Goal: Task Accomplishment & Management: Manage account settings

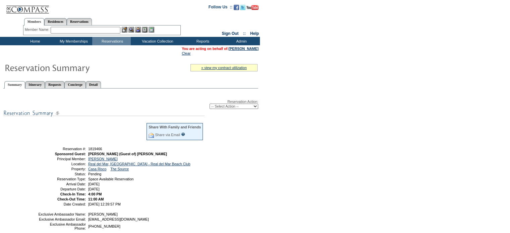
click at [231, 108] on select "-- Select Action -- Modify Reservation Dates Modify Reservation Cost Modify Occ…" at bounding box center [233, 106] width 49 height 5
select select "ConfirmRes"
click at [209, 104] on select "-- Select Action -- Modify Reservation Dates Modify Reservation Cost Modify Occ…" at bounding box center [233, 106] width 49 height 5
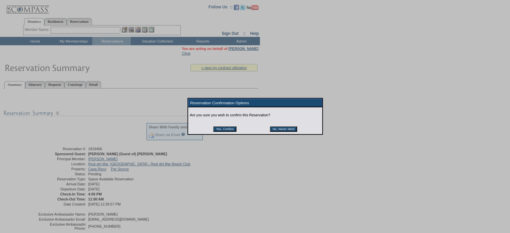
click at [218, 131] on input "Yes, Confirm" at bounding box center [224, 128] width 23 height 5
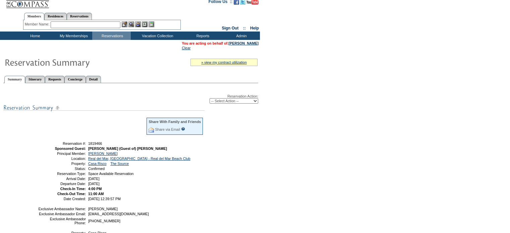
scroll to position [5, 0]
click at [85, 25] on input "text" at bounding box center [86, 24] width 70 height 7
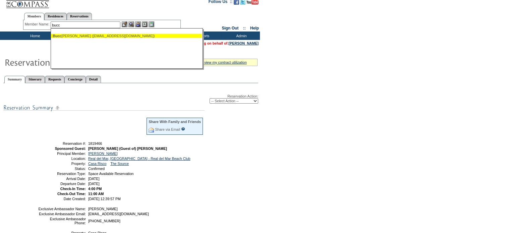
click at [85, 35] on div "Bucc ieri , Adam (adambuccieri@gmail.com)" at bounding box center [126, 36] width 147 height 4
type input "Buccieri , Adam (adambuccieri@gmail.com)"
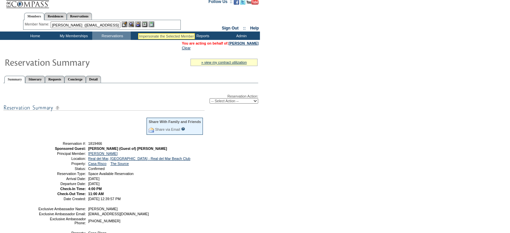
click at [139, 24] on img at bounding box center [138, 24] width 6 height 6
click at [133, 25] on img at bounding box center [131, 24] width 6 height 6
